Goal: Find specific page/section: Find specific page/section

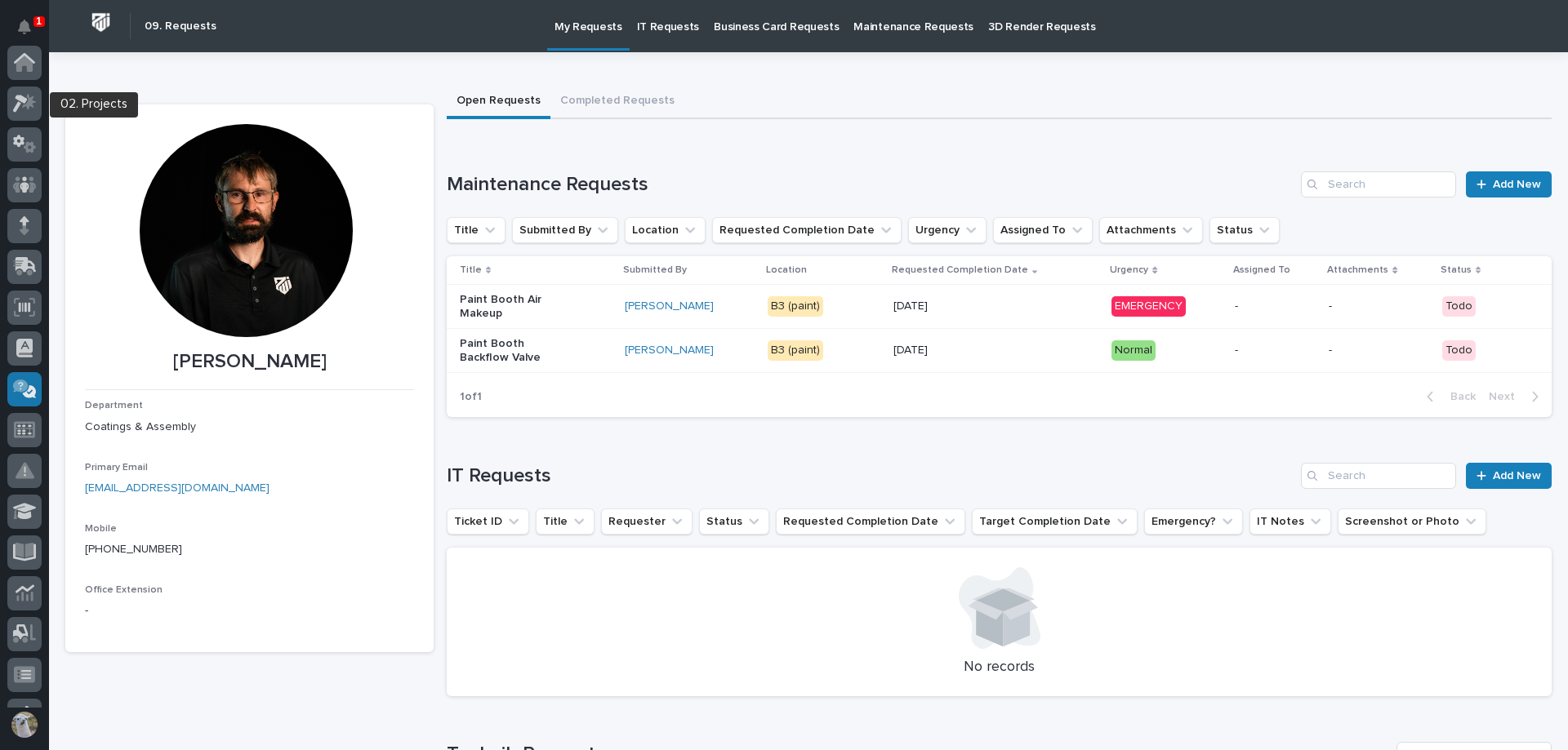
click at [23, 88] on div at bounding box center [24, 103] width 34 height 34
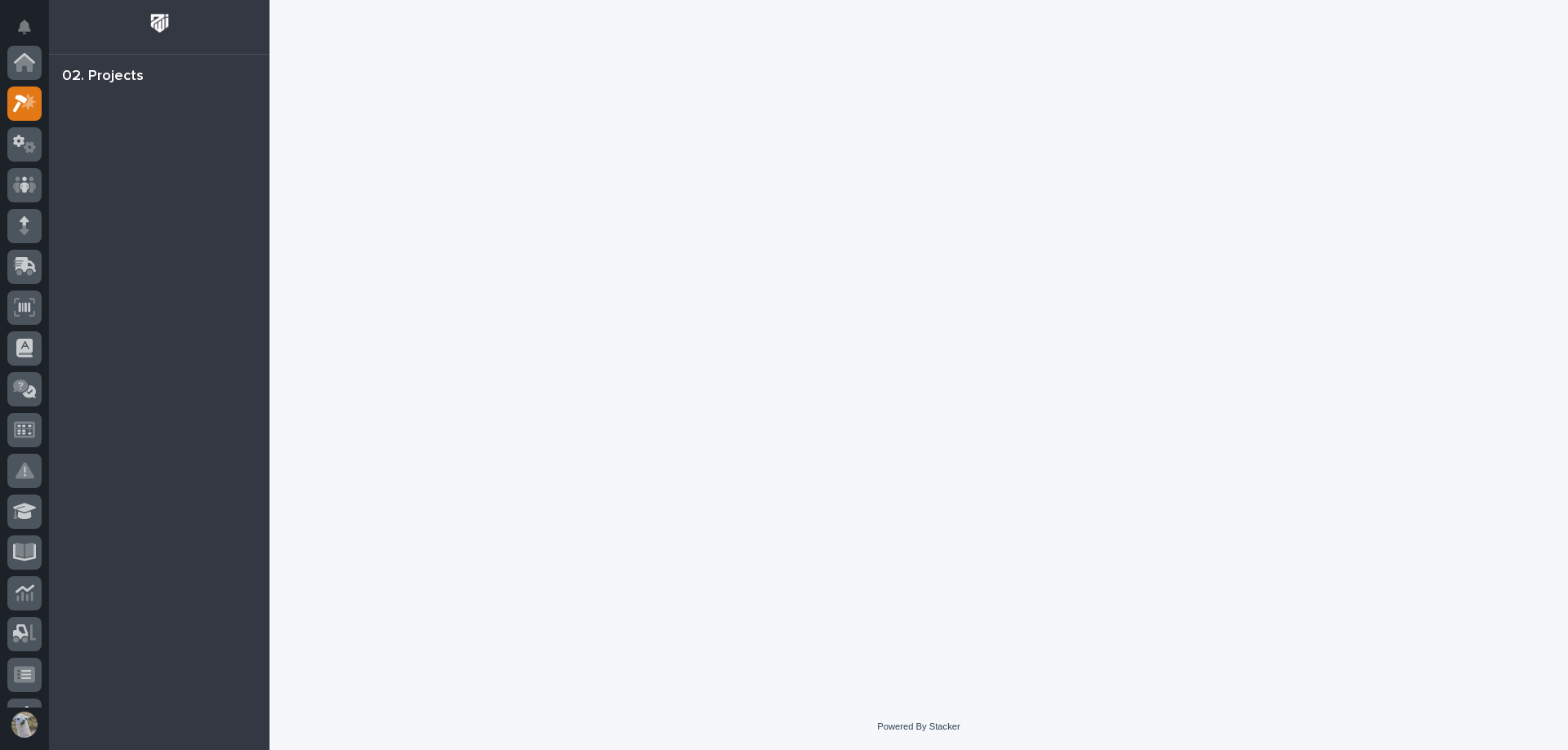
scroll to position [41, 0]
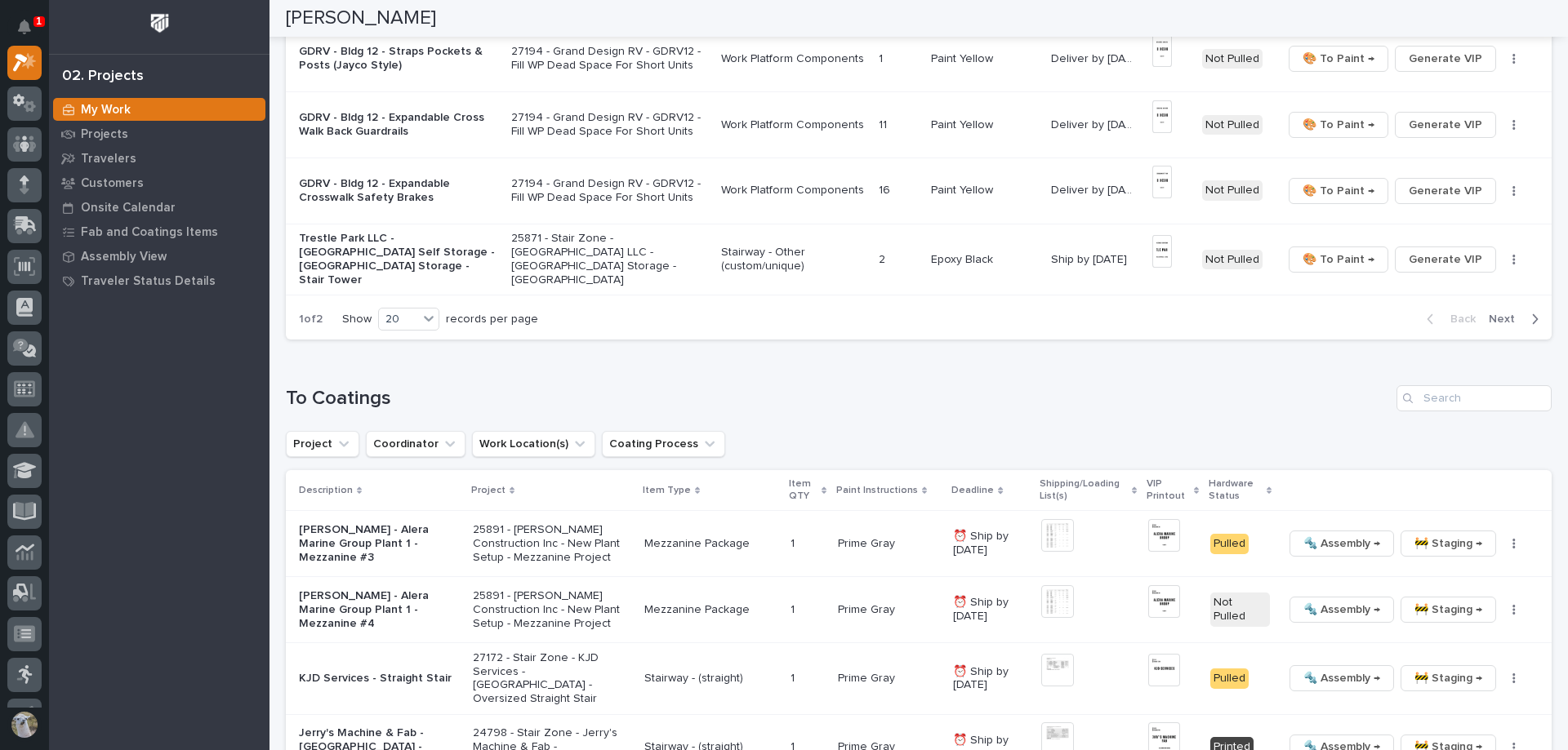
scroll to position [1305, 0]
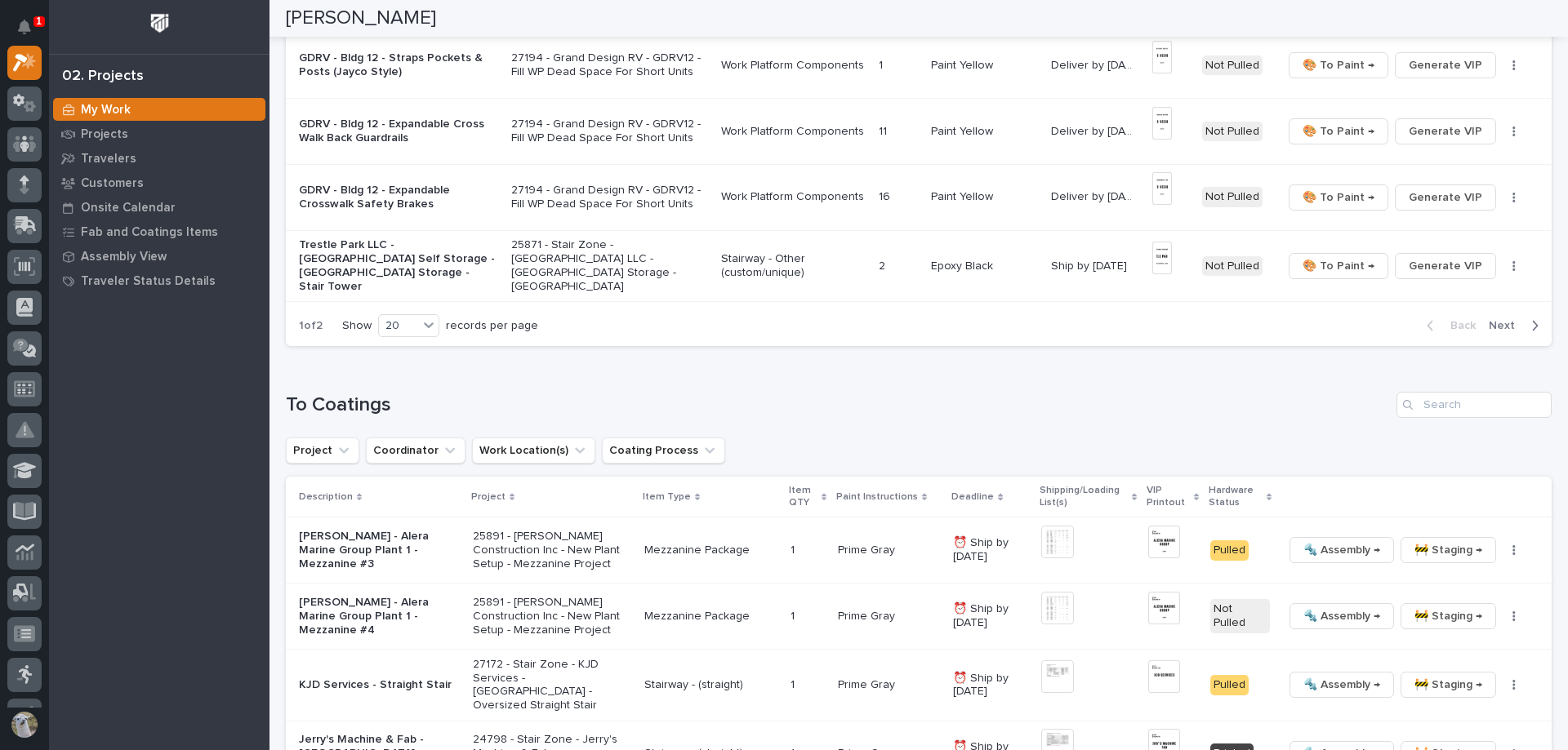
click at [1511, 319] on span "Next" at bounding box center [1506, 326] width 36 height 15
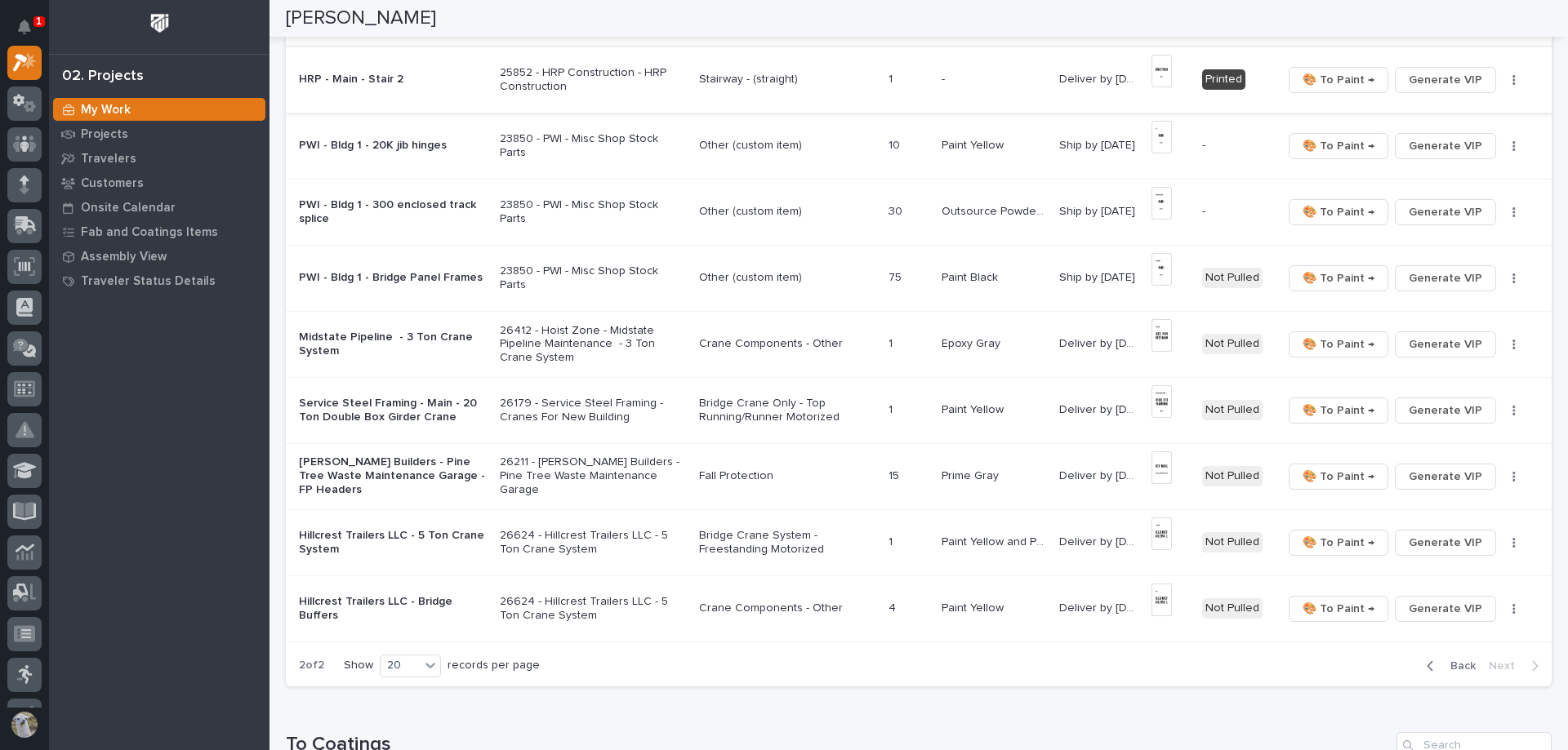
scroll to position [323, 0]
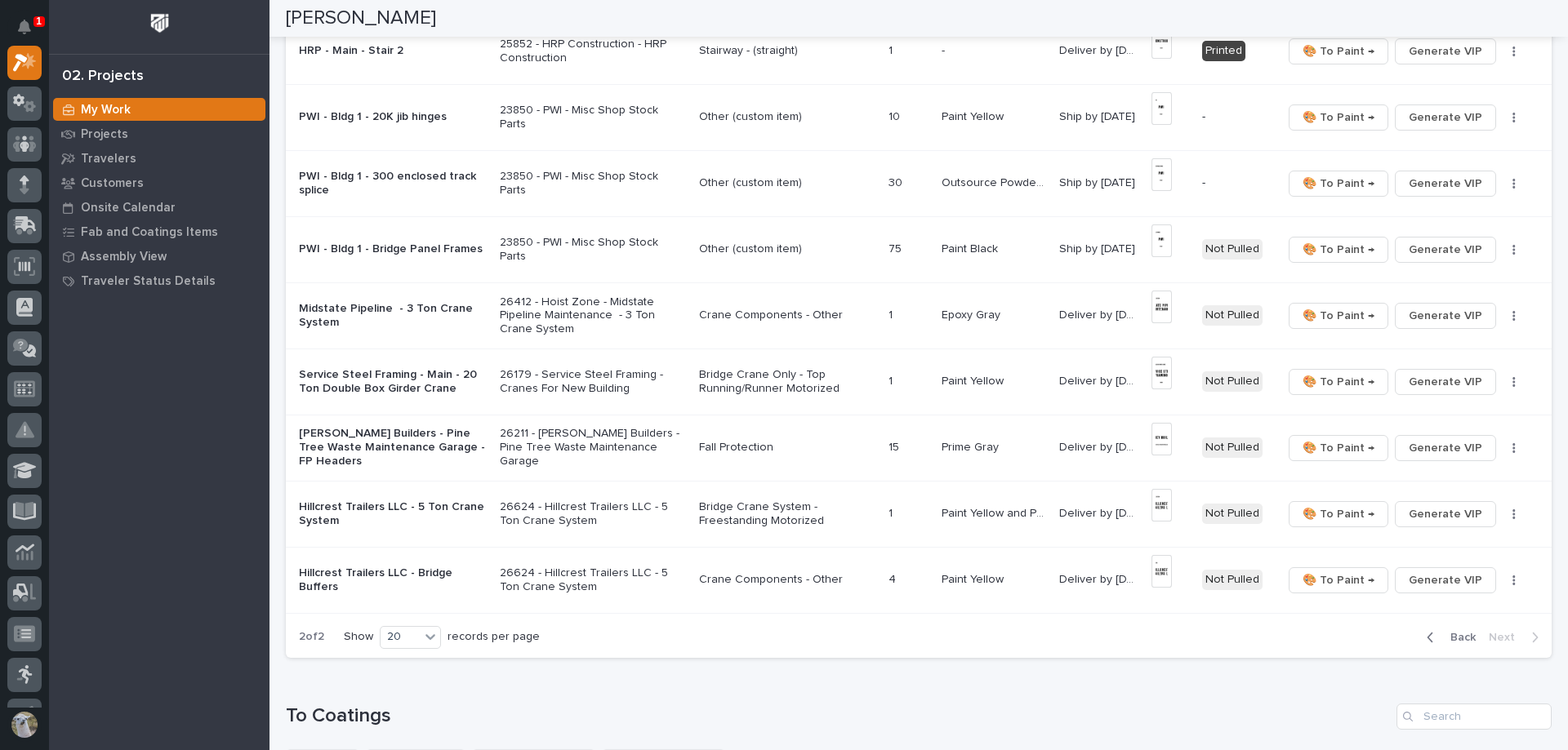
click at [1442, 639] on span "Back" at bounding box center [1458, 637] width 35 height 15
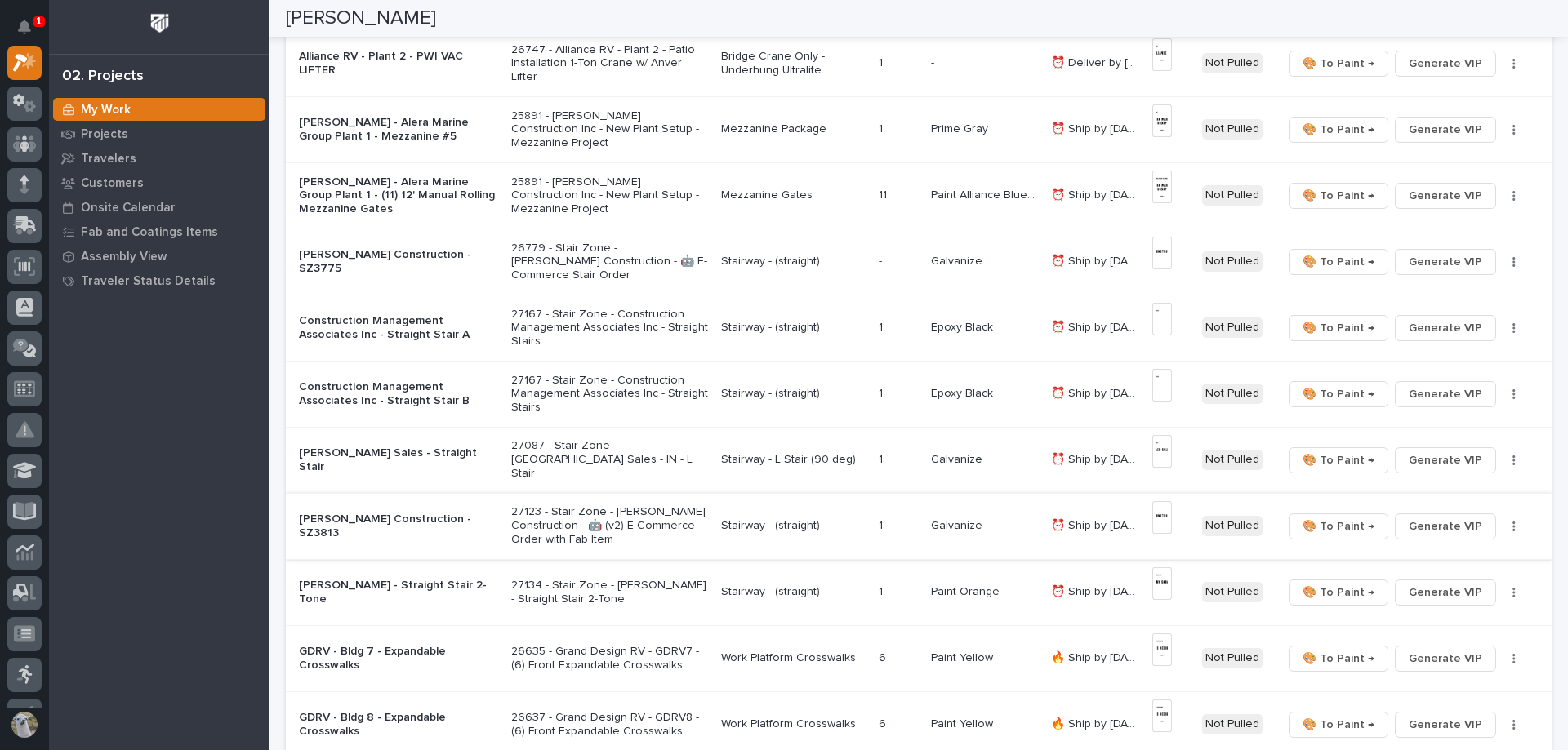
scroll to position [0, 0]
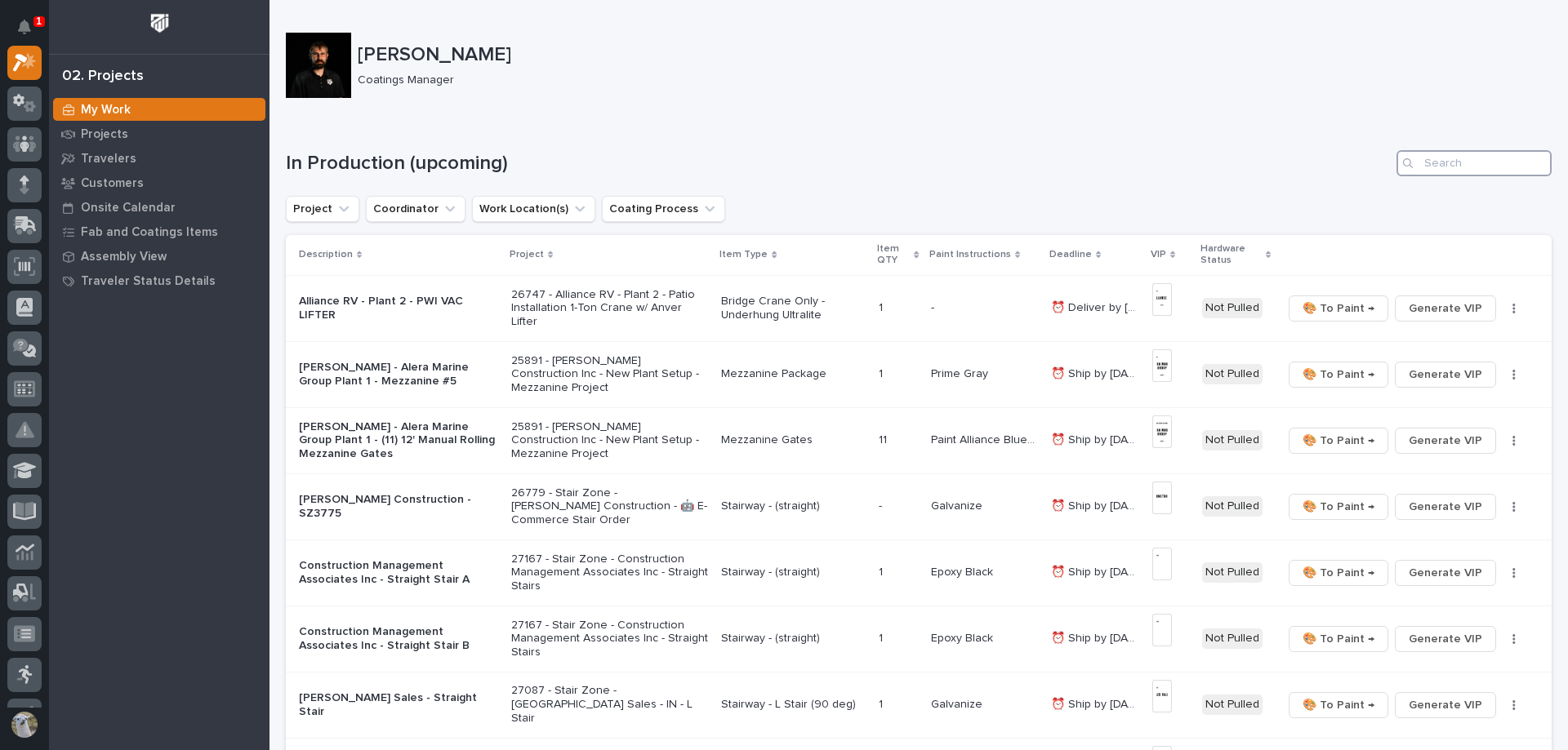
click at [1451, 165] on input "Search" at bounding box center [1474, 163] width 155 height 26
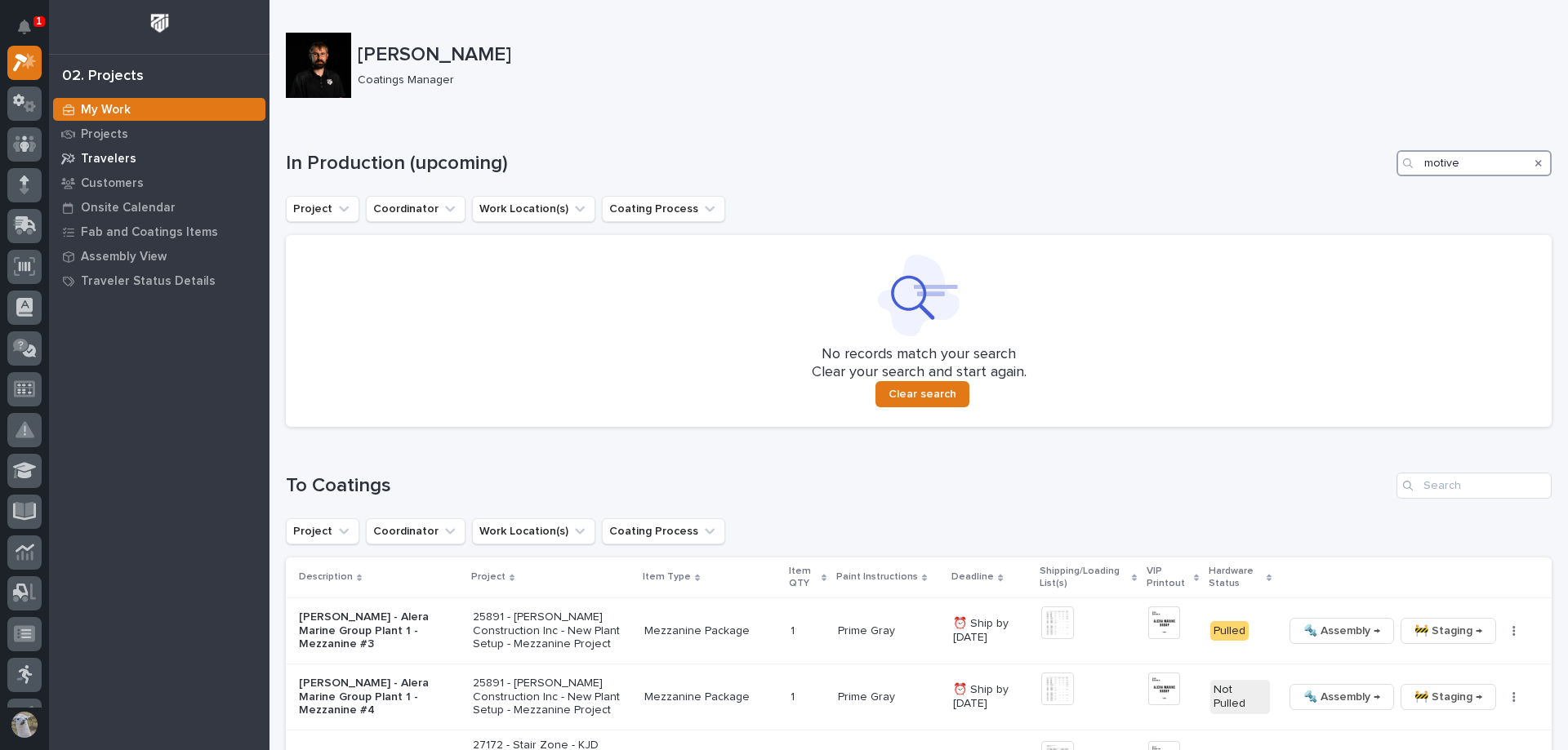
type input "motive"
click at [103, 158] on p "Travelers" at bounding box center [109, 159] width 56 height 15
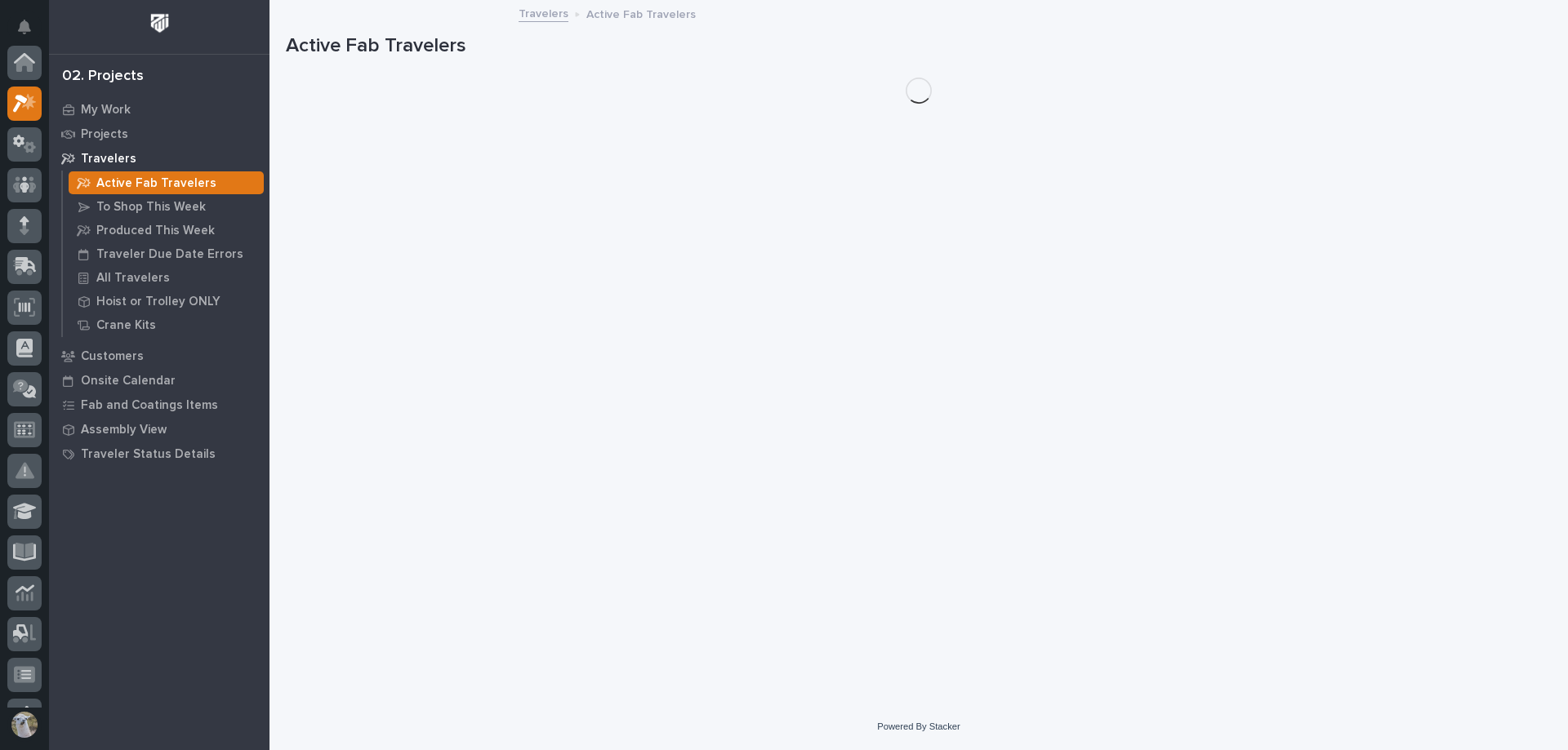
scroll to position [41, 0]
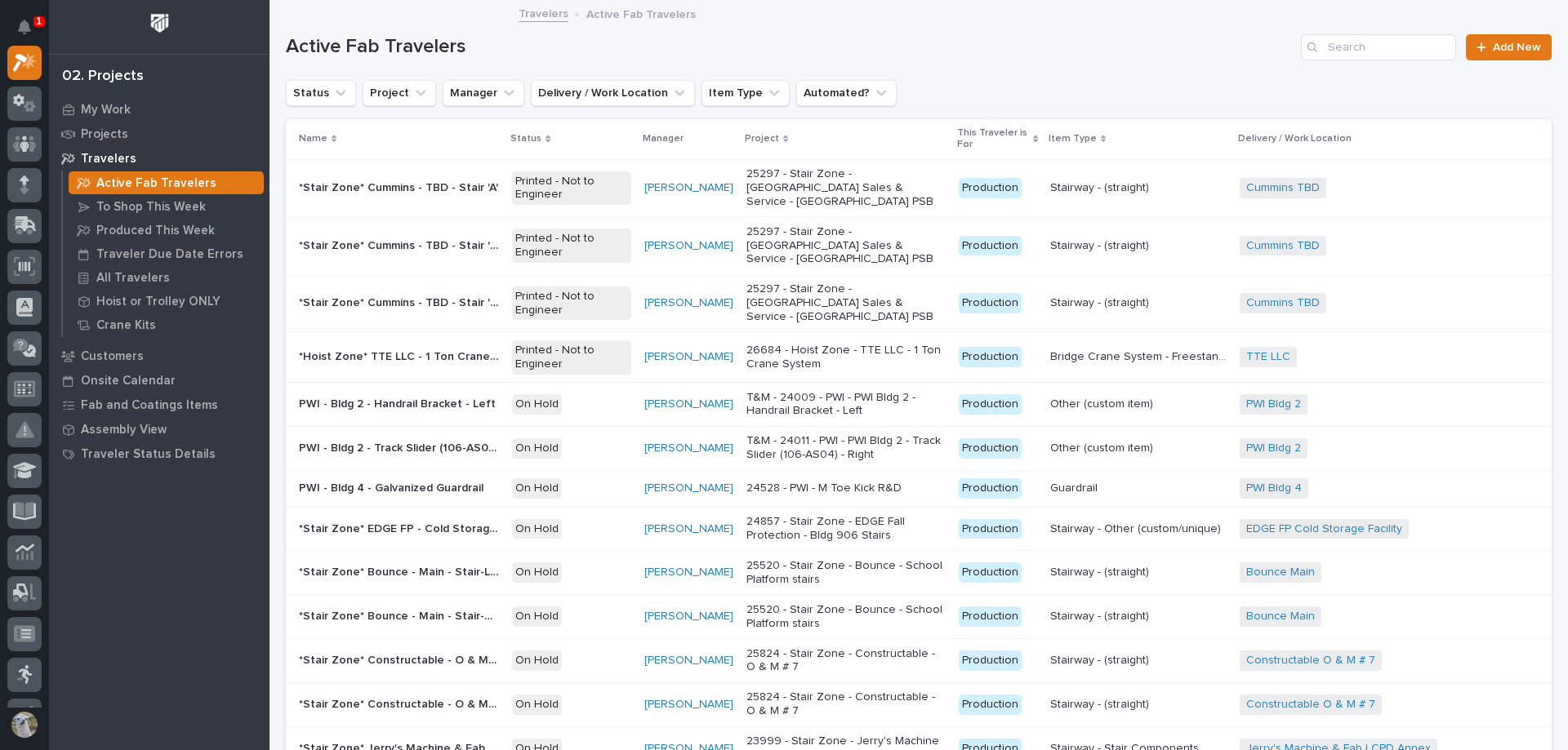
click at [1385, 31] on div "Active Fab Travelers Add New" at bounding box center [919, 41] width 1266 height 78
click at [1385, 42] on input "Search" at bounding box center [1378, 48] width 155 height 26
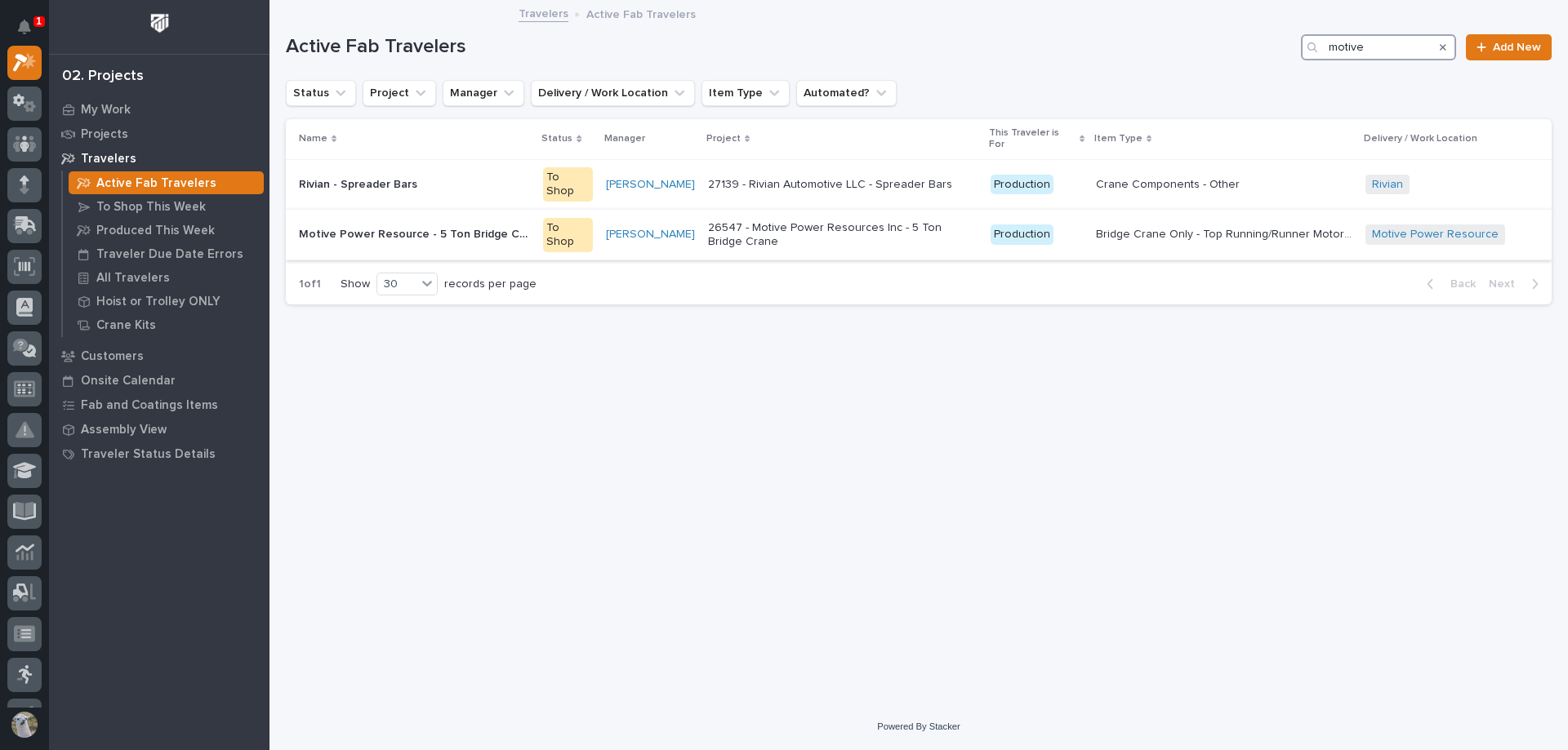
type input "motive"
click at [418, 225] on p "Motive Power Resource - 5 Ton Bridge Crane" at bounding box center [416, 233] width 234 height 17
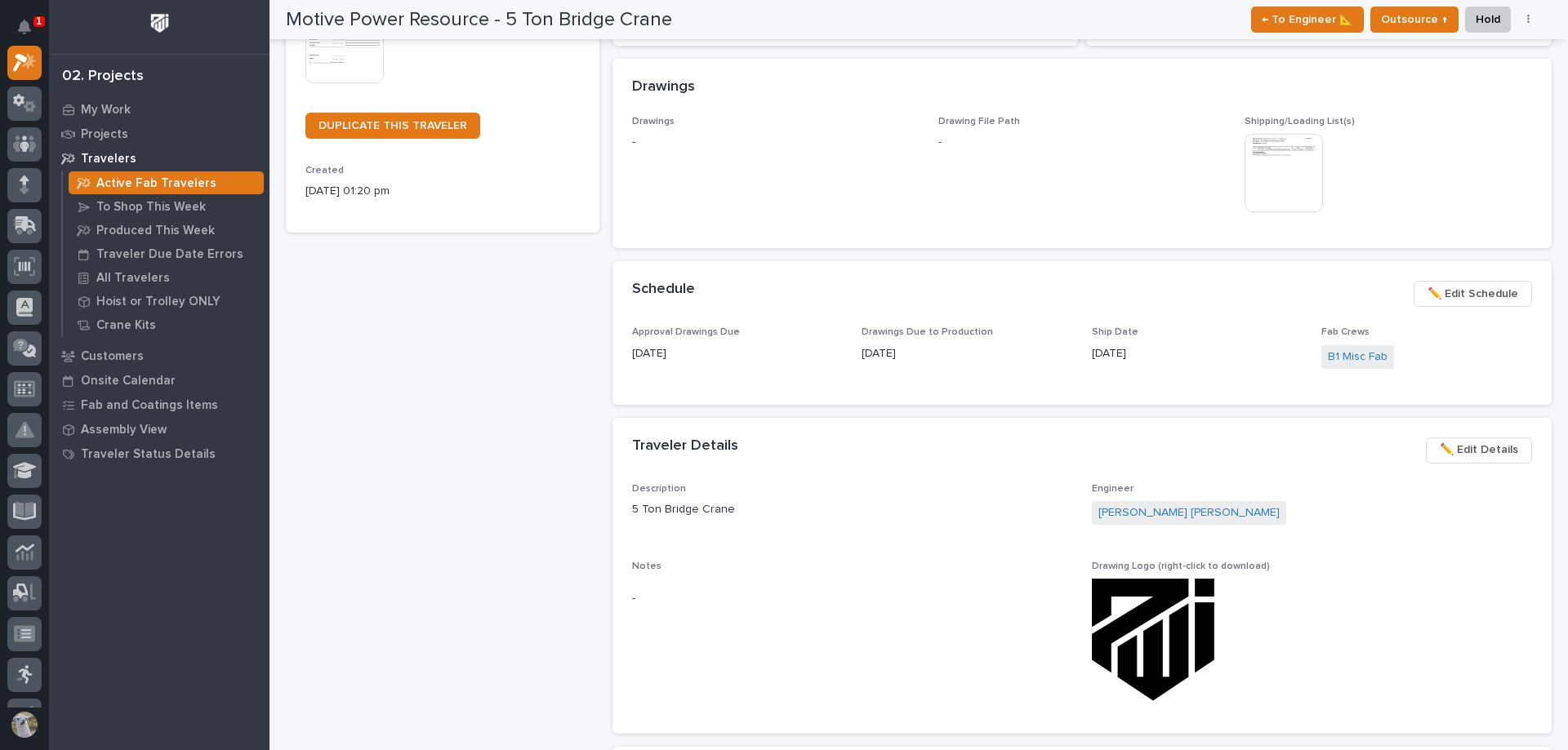
scroll to position [490, 0]
